Goal: Task Accomplishment & Management: Manage account settings

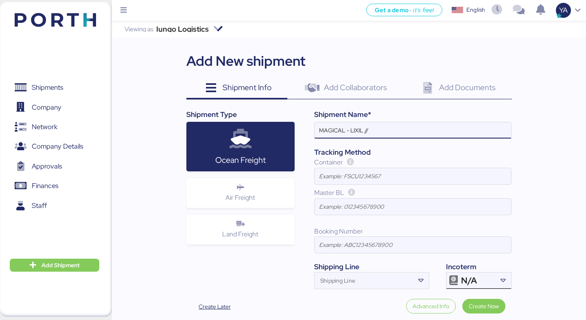
click at [472, 283] on span "N/A" at bounding box center [469, 280] width 16 height 7
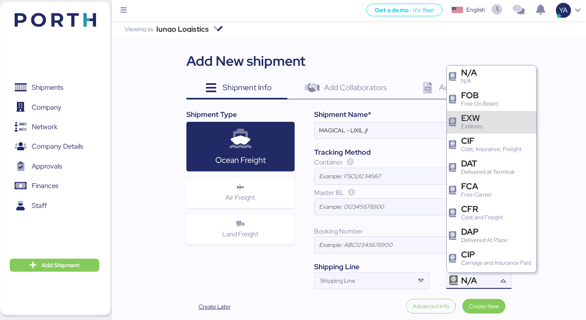
click at [479, 115] on div "EXW" at bounding box center [472, 118] width 22 height 9
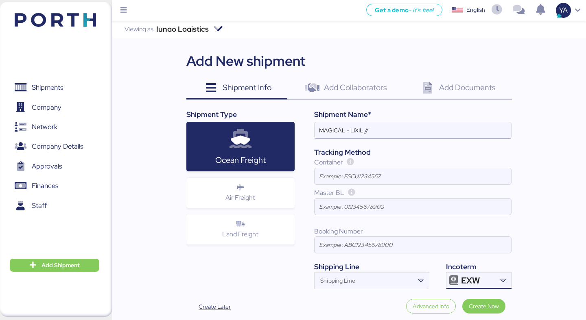
click at [383, 137] on input "MAGICAL - LIXIL //" at bounding box center [412, 130] width 196 height 16
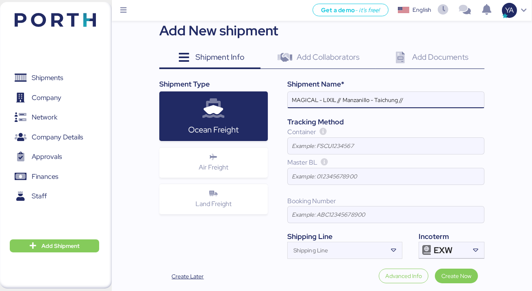
scroll to position [40, 0]
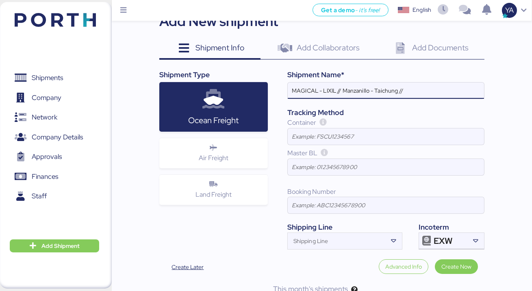
click at [414, 94] on input "MAGICAL - LIXIL // Manzanillo - Taichung //" at bounding box center [386, 91] width 196 height 16
click at [340, 94] on input "MAGICAL - LIXIL // Manzanillo - Taichung // MBL: HBL: BKG:" at bounding box center [386, 91] width 196 height 16
click at [340, 91] on input "MAGICAL - LIXIL // Manzanillo - Taichung // MBL: HBL: BKG:" at bounding box center [386, 91] width 196 height 16
click at [342, 91] on input "MAGICAL - LIXIL // Manzanillo - Taichung // MBL: HBL: BKG:" at bounding box center [386, 91] width 196 height 16
type input "MAGICAL - LIXIL //LCL // Manzanillo - Taichung // MBL: HBL: BKG:"
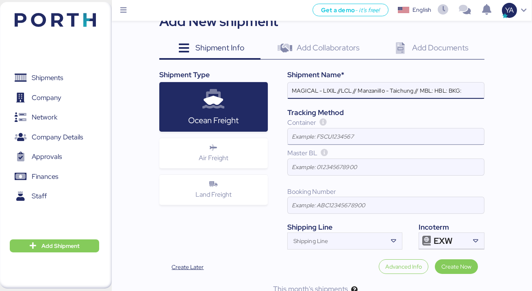
click at [343, 130] on input at bounding box center [386, 136] width 196 height 16
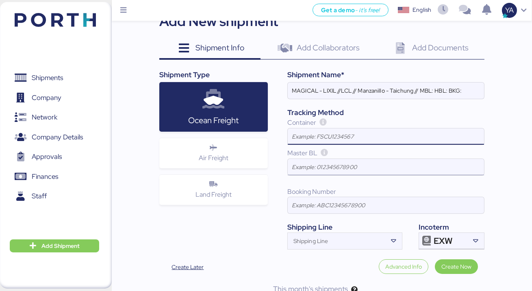
click at [320, 163] on input at bounding box center [386, 167] width 196 height 16
click at [334, 247] on input "Shipping Line" at bounding box center [338, 244] width 100 height 10
type input "E"
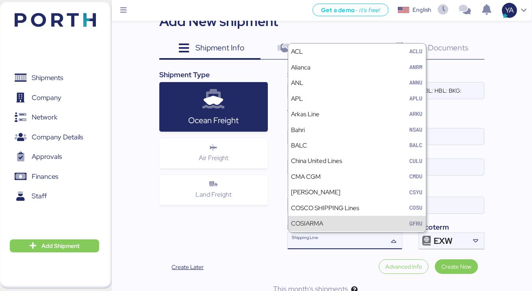
click at [509, 139] on div "Iungo Logistics Viewing as Iungo Logistics Add New shipment Shipment Info 0 Add…" at bounding box center [322, 142] width 420 height 322
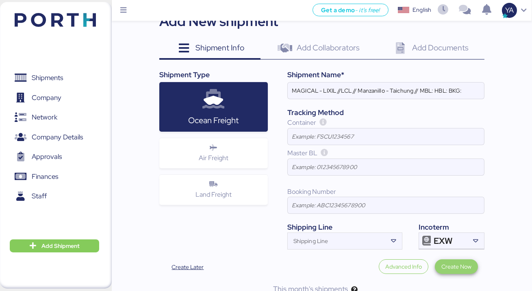
click at [445, 272] on span "Create Now" at bounding box center [457, 266] width 30 height 11
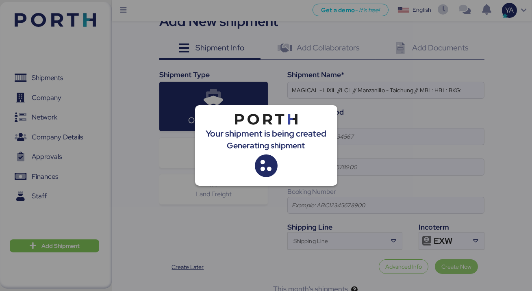
click at [445, 272] on div at bounding box center [266, 145] width 532 height 291
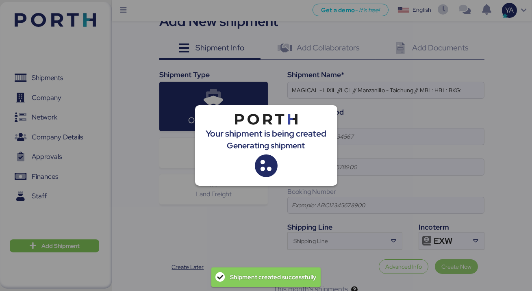
scroll to position [40, 0]
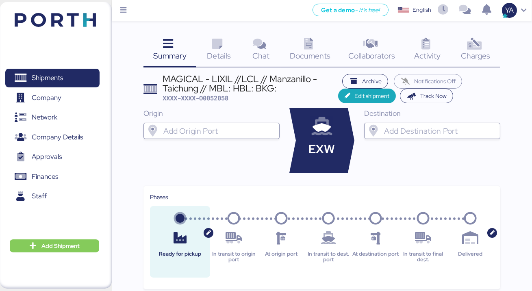
click at [263, 92] on div "MAGICAL - LIXIL //LCL // Manzanillo - Taichung // MBL: HBL: BKG:" at bounding box center [251, 83] width 176 height 18
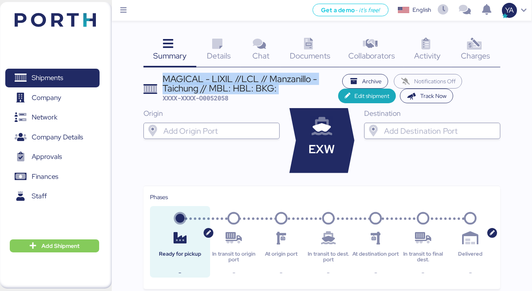
click at [263, 92] on div "MAGICAL - LIXIL //LCL // Manzanillo - Taichung // MBL: HBL: BKG:" at bounding box center [251, 83] width 176 height 18
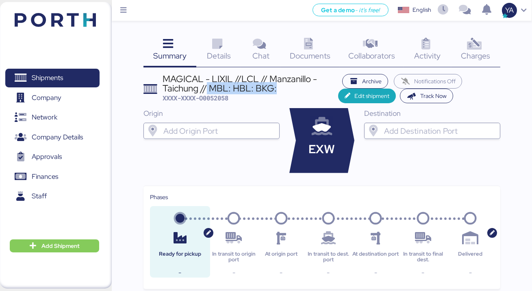
drag, startPoint x: 275, startPoint y: 91, endPoint x: 207, endPoint y: 87, distance: 68.0
click at [207, 87] on div "MAGICAL - LIXIL //LCL // Manzanillo - Taichung // MBL: HBL: BKG:" at bounding box center [251, 83] width 176 height 18
click at [236, 78] on div "MAGICAL - LIXIL //LCL // Manzanillo - Taichung // MBL: HBL: BKG:" at bounding box center [251, 83] width 176 height 18
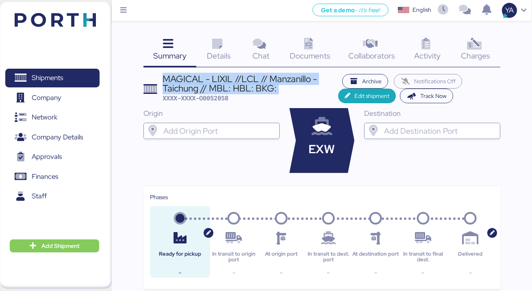
click at [236, 78] on div "MAGICAL - LIXIL //LCL // Manzanillo - Taichung // MBL: HBL: BKG:" at bounding box center [251, 83] width 176 height 18
copy div "MAGICAL - LIXIL //LCL // Manzanillo - Taichung // MBL: HBL: BKG:"
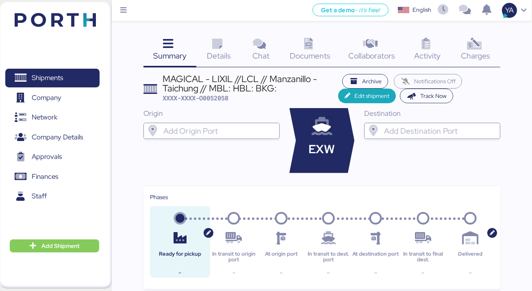
click at [218, 42] on icon at bounding box center [217, 44] width 17 height 12
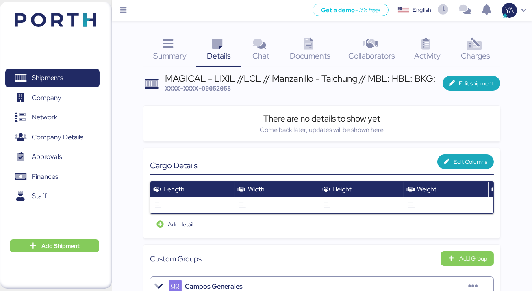
click at [465, 46] on div "Charges 0" at bounding box center [476, 51] width 50 height 34
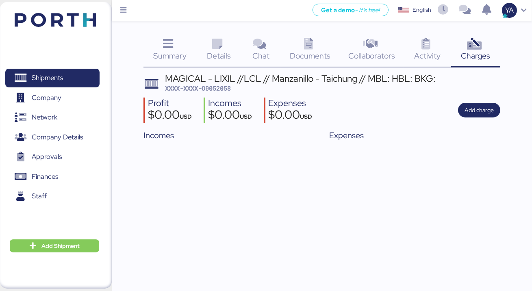
click at [219, 52] on span "Details" at bounding box center [219, 55] width 24 height 11
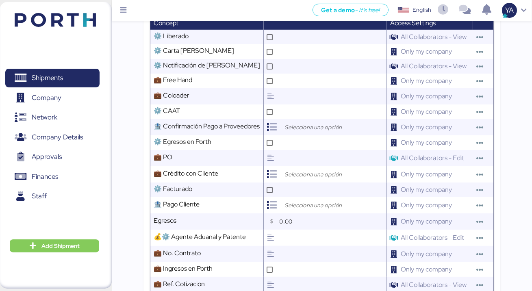
scroll to position [271, 0]
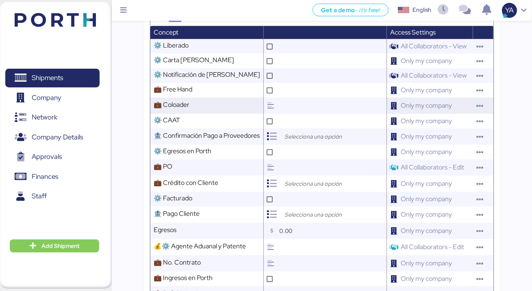
click at [281, 109] on input "text" at bounding box center [332, 106] width 109 height 16
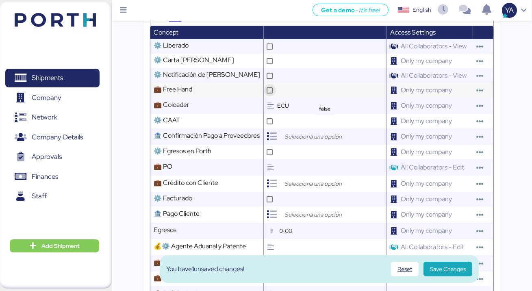
type input "ECU"
click at [267, 86] on div at bounding box center [270, 90] width 12 height 12
click at [267, 87] on div at bounding box center [270, 90] width 6 height 6
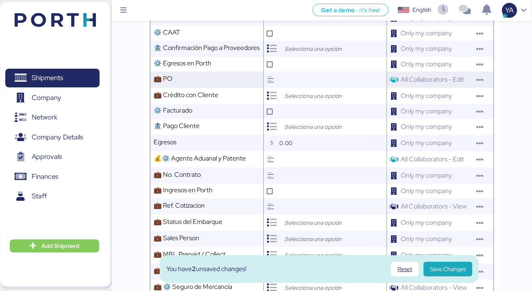
scroll to position [363, 0]
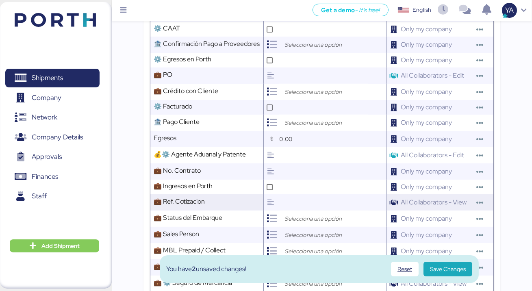
click at [278, 203] on input "text" at bounding box center [332, 202] width 109 height 16
click at [292, 211] on div at bounding box center [323, 219] width 89 height 16
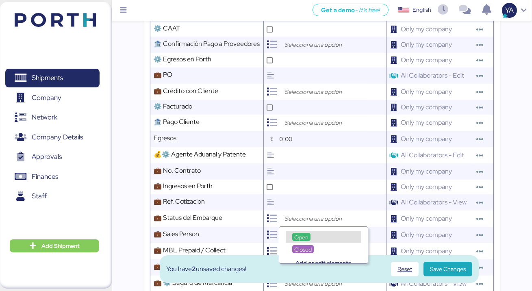
click at [300, 236] on span "Open" at bounding box center [301, 237] width 14 height 7
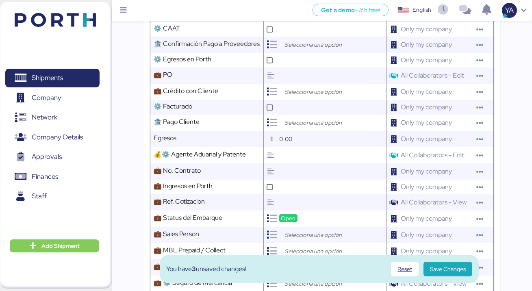
click at [300, 236] on input "search" at bounding box center [325, 235] width 85 height 10
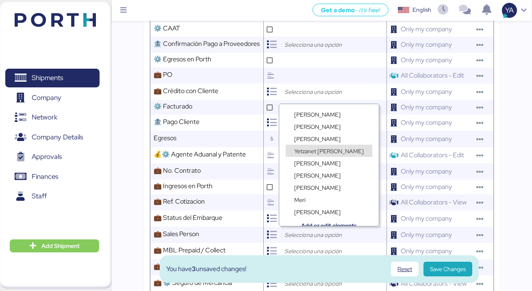
click at [316, 150] on span "Yetzanet [PERSON_NAME]" at bounding box center [329, 151] width 70 height 7
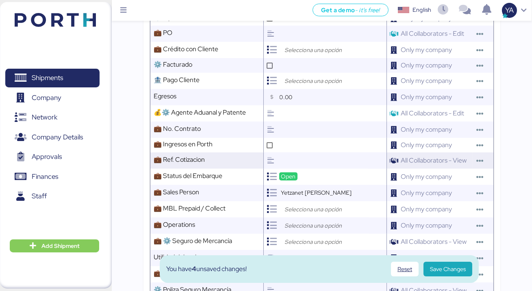
scroll to position [409, 0]
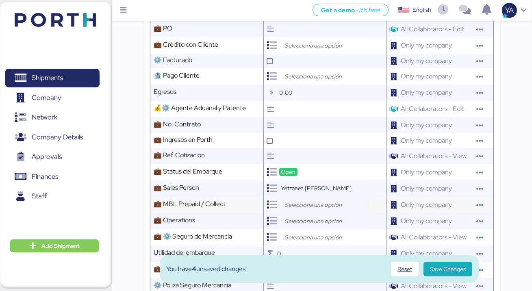
click at [307, 202] on input "search" at bounding box center [325, 205] width 85 height 10
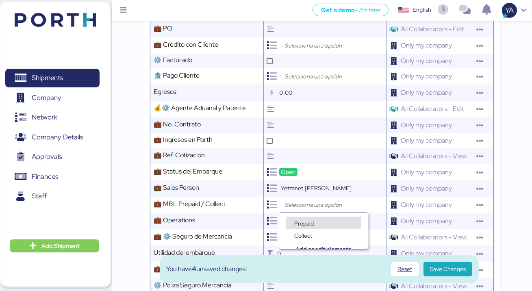
click at [307, 224] on span "Prepaid" at bounding box center [304, 223] width 20 height 7
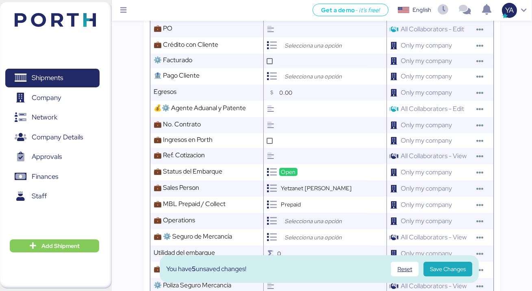
click at [307, 223] on input "search" at bounding box center [325, 221] width 85 height 10
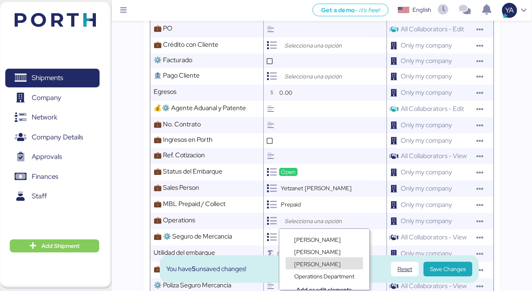
scroll to position [6, 0]
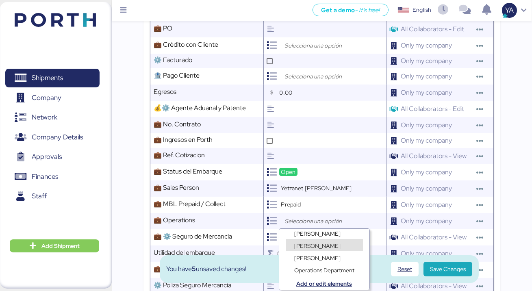
click at [309, 244] on span "[PERSON_NAME]" at bounding box center [317, 245] width 46 height 7
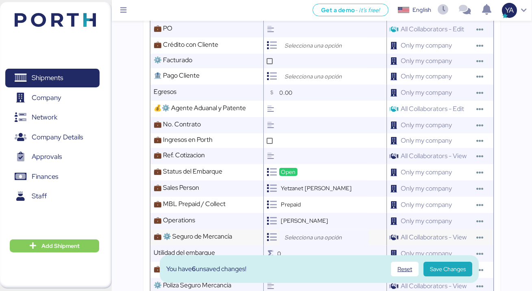
click at [305, 238] on input "search" at bounding box center [325, 238] width 85 height 10
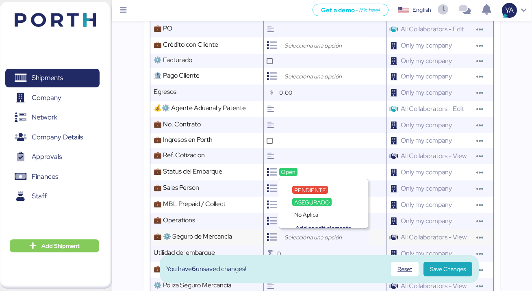
click at [305, 238] on input "search" at bounding box center [325, 238] width 85 height 10
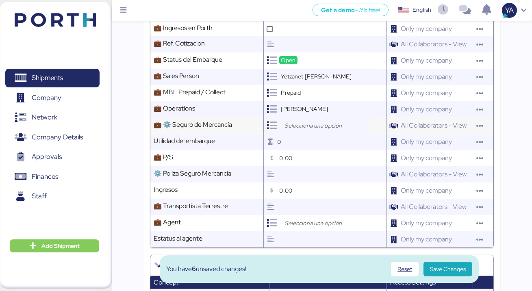
scroll to position [540, 0]
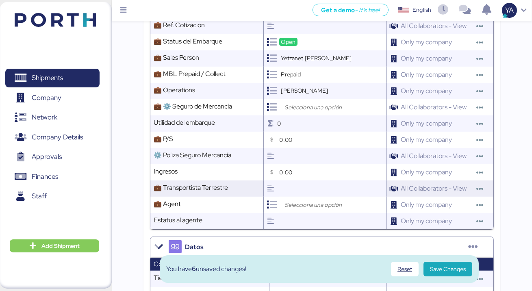
click at [304, 185] on input "text" at bounding box center [332, 189] width 109 height 16
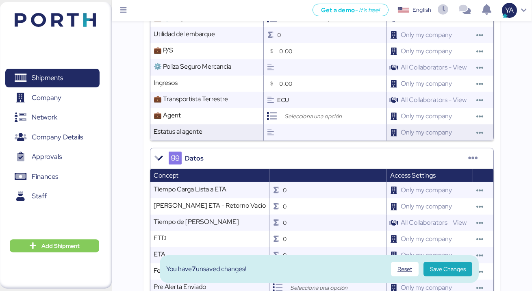
scroll to position [653, 0]
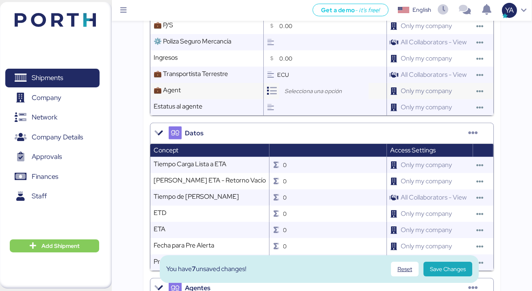
type input "ECU"
click at [317, 90] on input "search" at bounding box center [325, 91] width 85 height 10
type input "MAGICAL"
click at [296, 135] on div "Datos" at bounding box center [322, 133] width 344 height 20
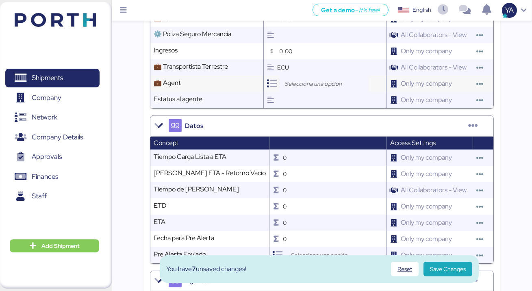
click at [302, 82] on input "search" at bounding box center [325, 84] width 85 height 10
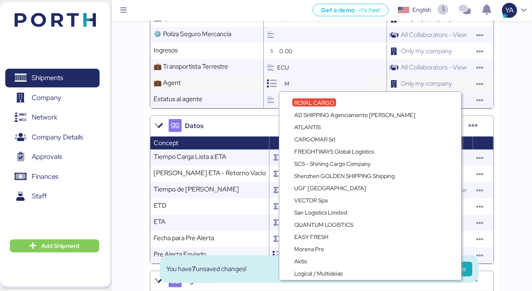
type input "MA"
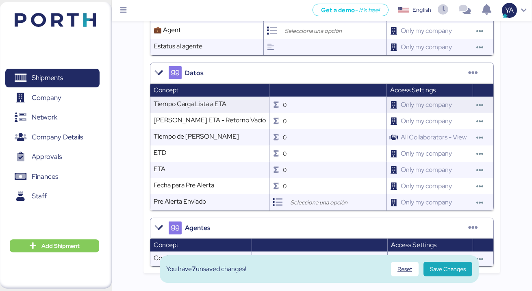
scroll to position [734, 0]
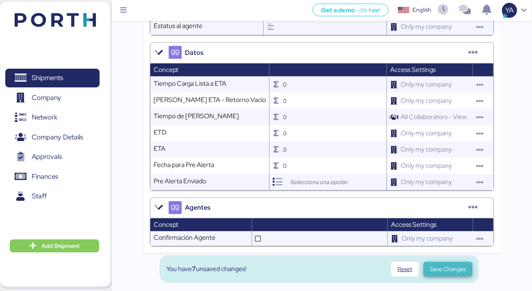
click at [435, 267] on span "Save Changes" at bounding box center [448, 269] width 36 height 10
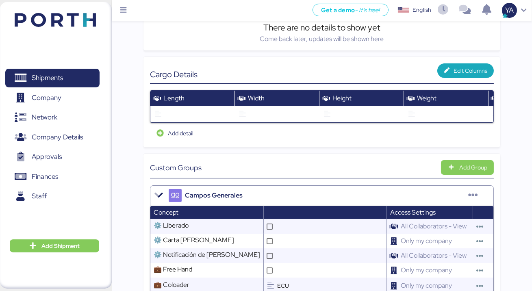
scroll to position [0, 0]
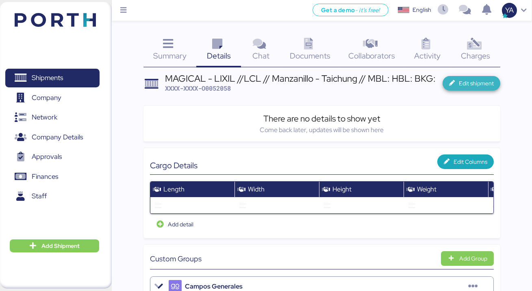
click at [466, 84] on span "Edit shipment" at bounding box center [476, 83] width 35 height 10
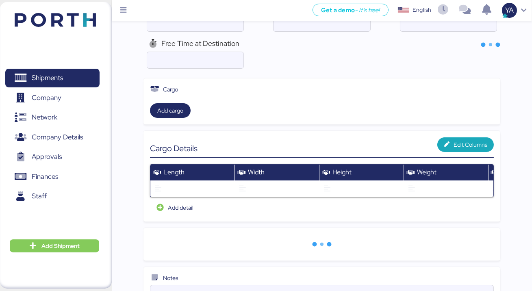
scroll to position [191, 0]
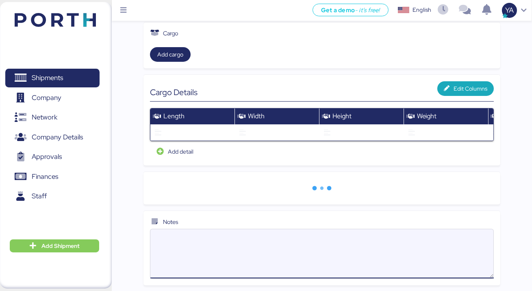
click at [286, 231] on textarea at bounding box center [322, 254] width 344 height 48
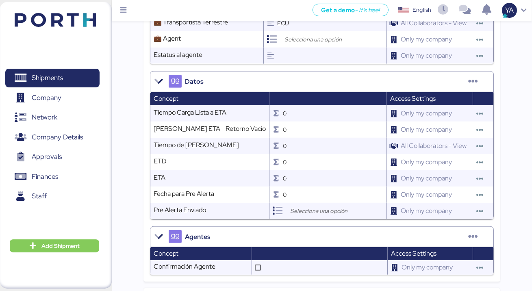
scroll to position [900, 0]
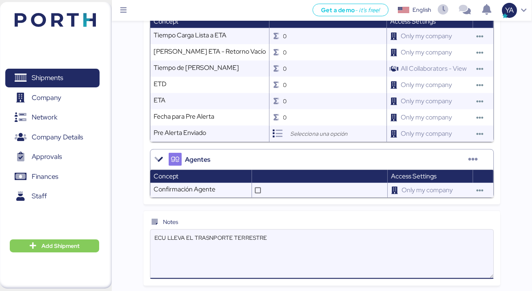
click at [183, 237] on textarea "ECU LLEVA EL TRASNPORTE TERRESTRE" at bounding box center [322, 255] width 344 height 48
click at [298, 240] on textarea "ECU LLEVARÁ EL TRASNPORTE TERRESTRE" at bounding box center [322, 255] width 344 height 48
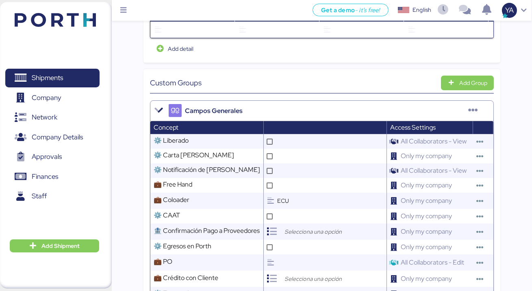
scroll to position [0, 0]
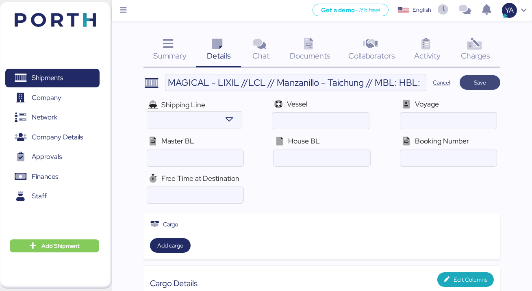
type textarea "ECU LLEVARÁ EL TRASNPORTE TERRESTRE"
click at [484, 85] on span "Save" at bounding box center [480, 83] width 12 height 10
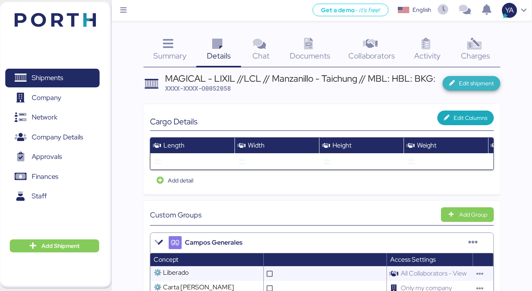
click at [455, 85] on icon "button" at bounding box center [453, 84] width 9 height 6
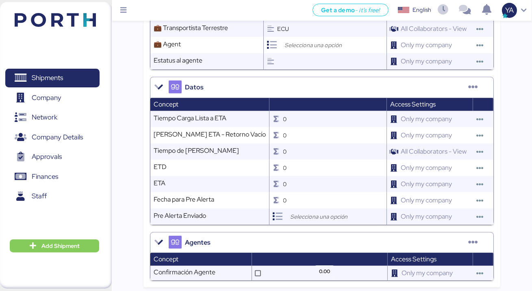
scroll to position [900, 0]
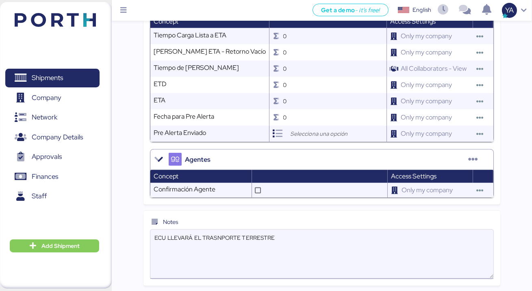
click at [289, 241] on textarea "ECU LLEVARÁ EL TRASNPORTE TERRESTRE" at bounding box center [322, 255] width 344 height 48
paste textarea "Carretera [GEOGRAPHIC_DATA]-[GEOGRAPHIC_DATA] Km [GEOGRAPHIC_DATA][PERSON_NAME]…"
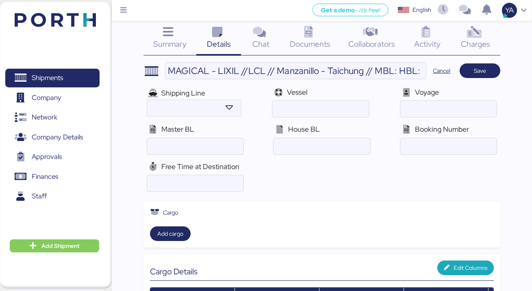
scroll to position [0, 0]
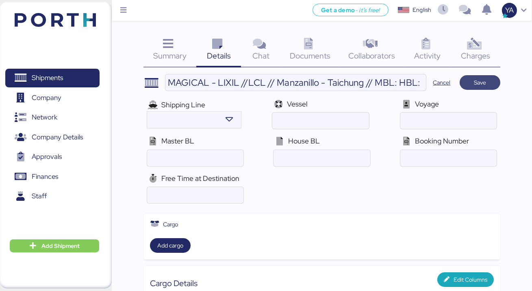
type textarea "ECU LLEVARÁ EL TRASNPORTE TERRESTRE Carretera [GEOGRAPHIC_DATA]-[GEOGRAPHIC_DAT…"
click at [491, 83] on span "Save" at bounding box center [480, 82] width 28 height 11
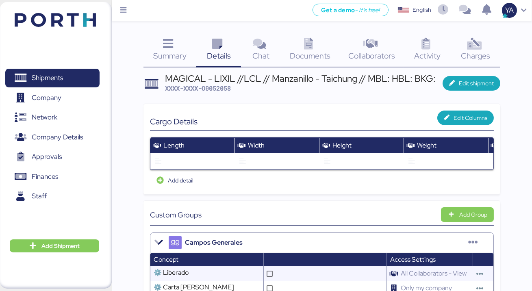
click at [211, 88] on span "XXXX-XXXX-O0052058" at bounding box center [198, 88] width 66 height 8
copy span "O0052058"
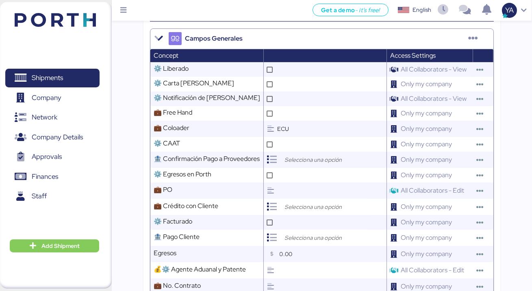
scroll to position [44, 0]
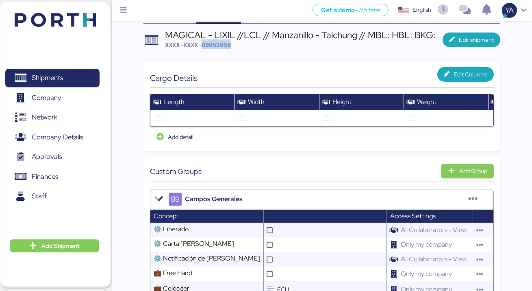
copy span "O0052058"
